Goal: Transaction & Acquisition: Purchase product/service

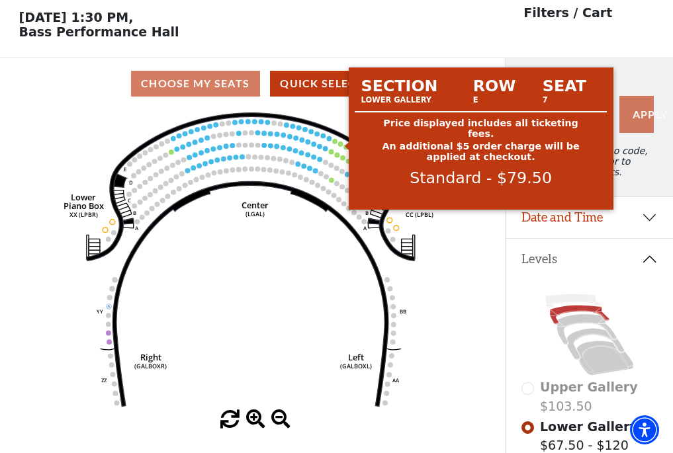
scroll to position [62, 0]
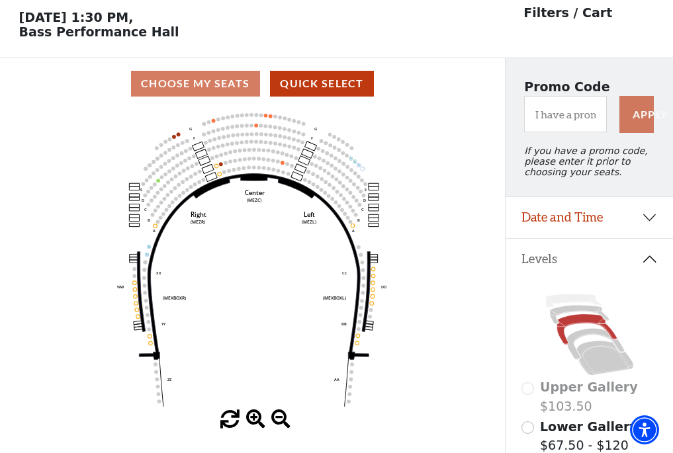
scroll to position [62, 0]
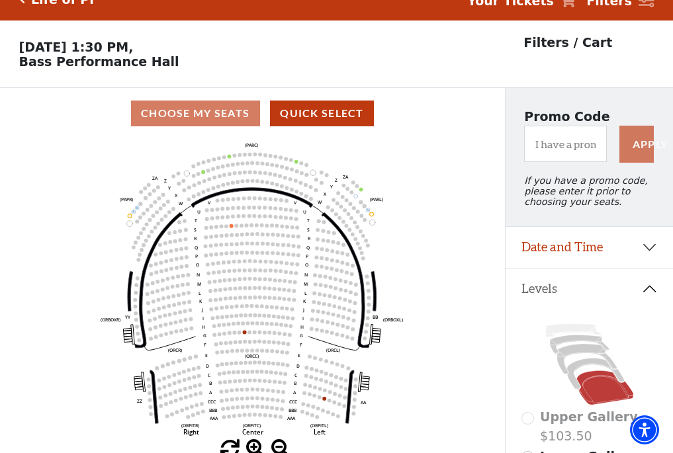
scroll to position [62, 0]
